Goal: Task Accomplishment & Management: Manage account settings

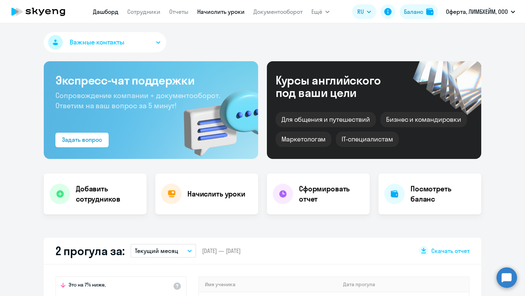
click at [215, 14] on link "Начислить уроки" at bounding box center [220, 11] width 47 height 7
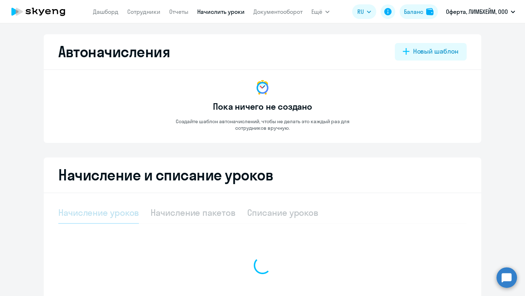
select select "10"
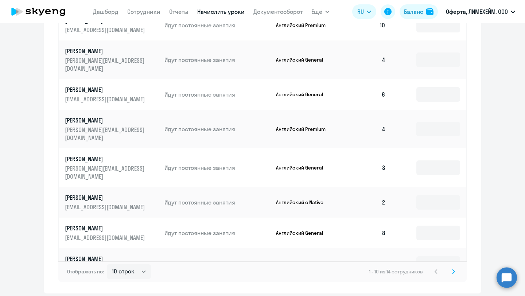
scroll to position [377, 0]
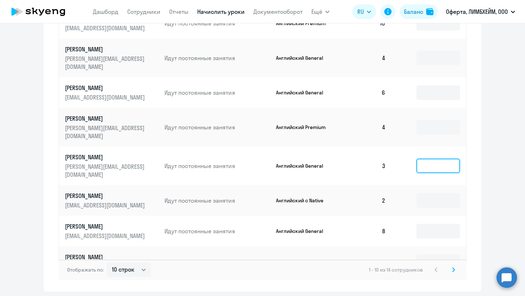
click at [431, 159] on input at bounding box center [438, 166] width 44 height 15
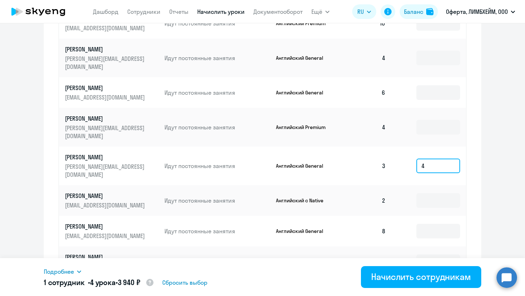
scroll to position [395, 0]
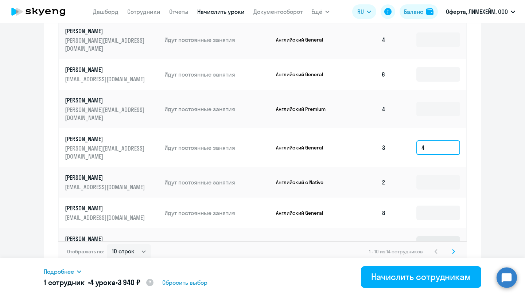
type input "4"
click at [429, 236] on input at bounding box center [438, 243] width 44 height 15
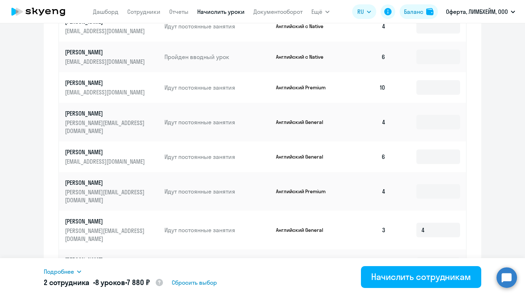
scroll to position [313, 0]
type input "4"
click at [437, 128] on td at bounding box center [428, 121] width 74 height 39
click at [436, 117] on input at bounding box center [438, 121] width 44 height 15
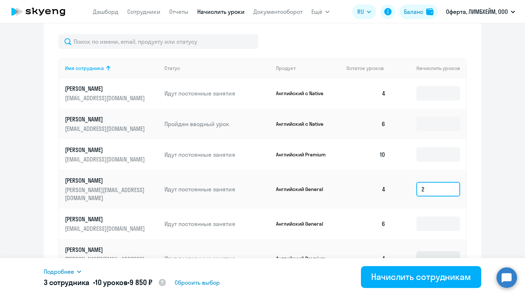
scroll to position [245, 0]
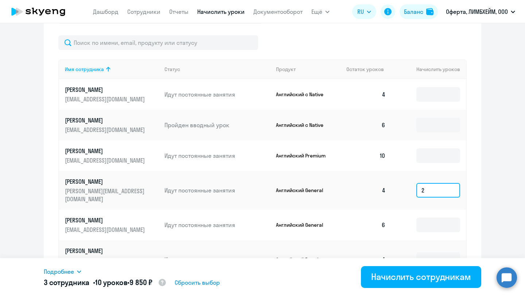
type input "2"
click at [428, 84] on td at bounding box center [428, 94] width 74 height 31
click at [428, 94] on input at bounding box center [438, 94] width 44 height 15
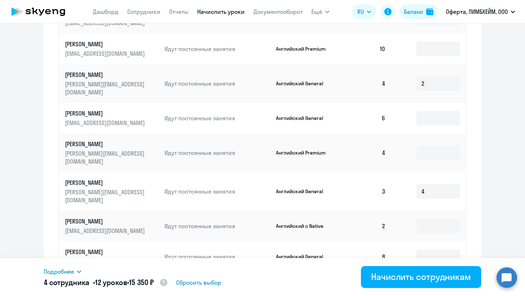
scroll to position [395, 0]
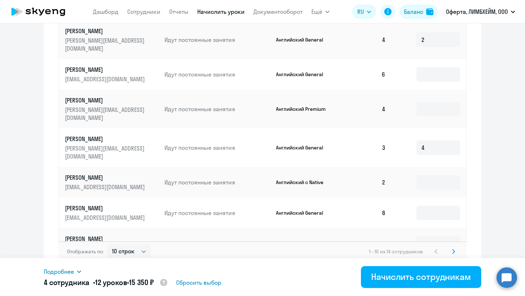
type input "2"
click at [454, 249] on icon at bounding box center [453, 251] width 3 height 5
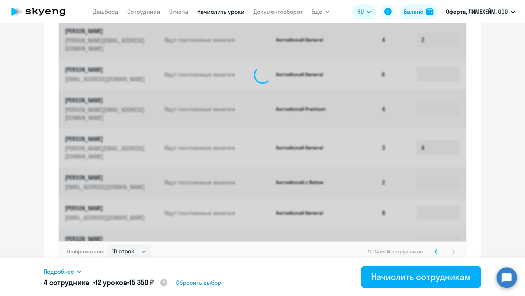
scroll to position [211, 0]
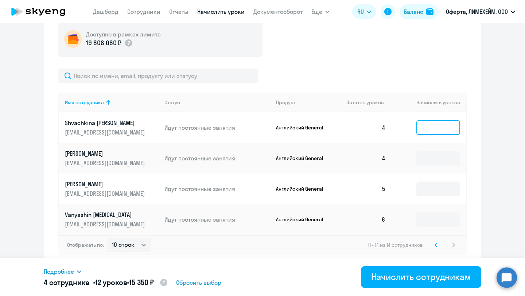
click at [449, 125] on input at bounding box center [438, 127] width 44 height 15
type input "5"
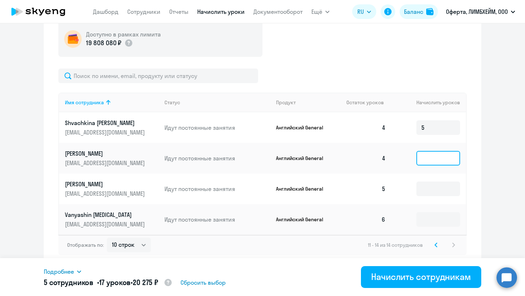
click at [436, 160] on input at bounding box center [438, 158] width 44 height 15
type input "4"
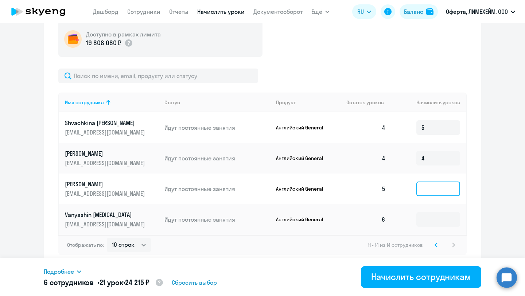
click at [434, 189] on input at bounding box center [438, 189] width 44 height 15
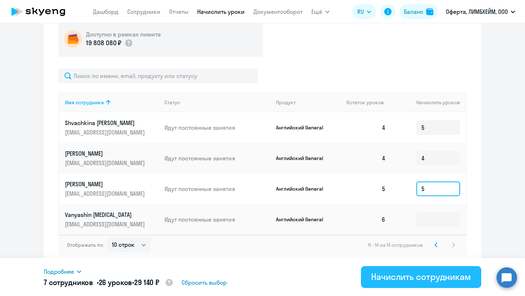
type input "5"
click at [424, 279] on div "Начислить сотрудникам" at bounding box center [421, 277] width 100 height 12
